Goal: Navigation & Orientation: Find specific page/section

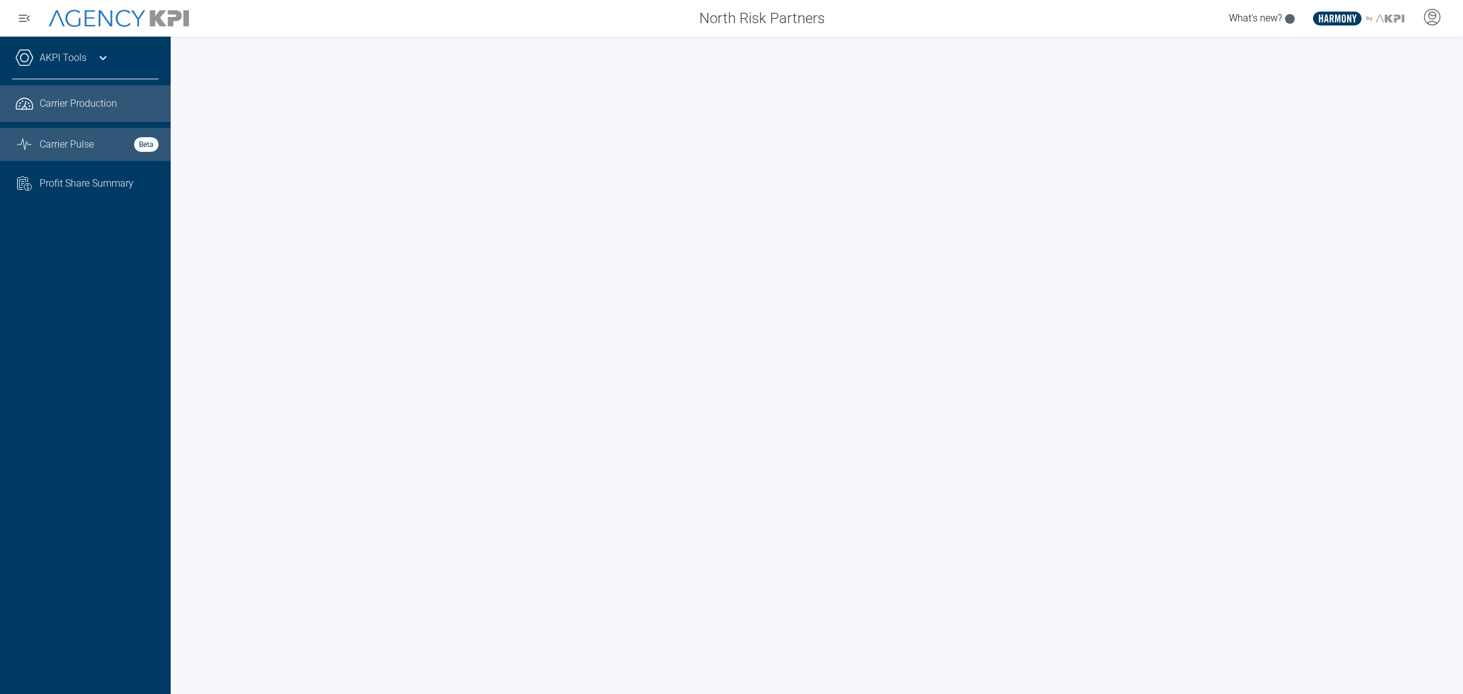
click at [111, 144] on div "Carrier Pulse Beta" at bounding box center [99, 144] width 119 height 15
click at [71, 109] on span "Carrier Production" at bounding box center [78, 103] width 77 height 15
click at [58, 146] on span "Carrier Pulse" at bounding box center [67, 144] width 54 height 15
click at [105, 99] on span "Carrier Production" at bounding box center [78, 103] width 77 height 15
click at [87, 149] on span "Carrier Pulse" at bounding box center [67, 144] width 54 height 15
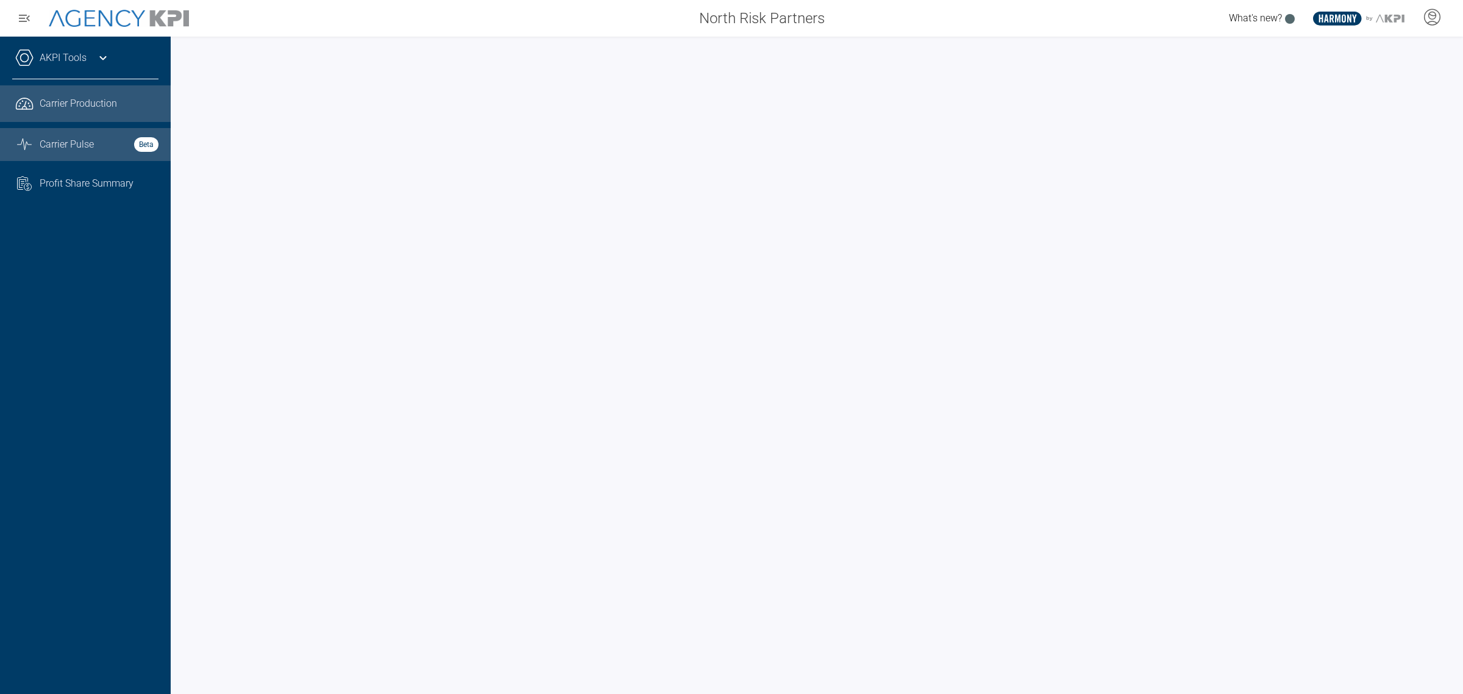
click at [87, 101] on span "Carrier Production" at bounding box center [78, 103] width 77 height 15
click at [74, 148] on span "Carrier Pulse" at bounding box center [67, 144] width 54 height 15
click at [98, 110] on span "Carrier Production" at bounding box center [78, 103] width 77 height 15
click at [64, 144] on span "Carrier Pulse" at bounding box center [67, 144] width 54 height 15
